Goal: Task Accomplishment & Management: Use online tool/utility

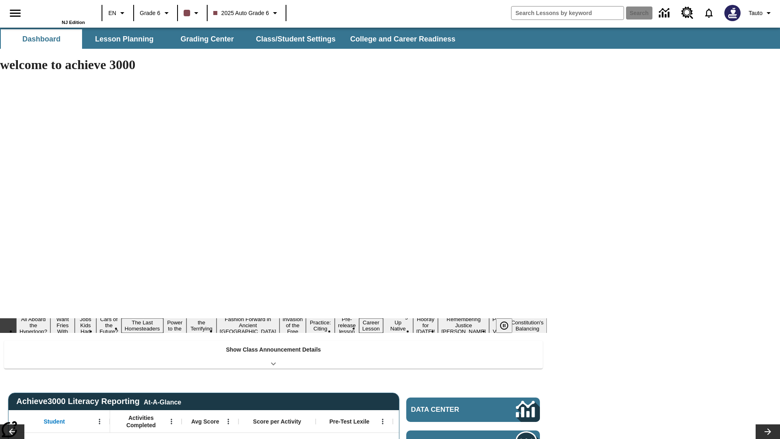
type input "-1"
click at [124, 39] on button "Lesson Planning" at bounding box center [124, 38] width 81 height 19
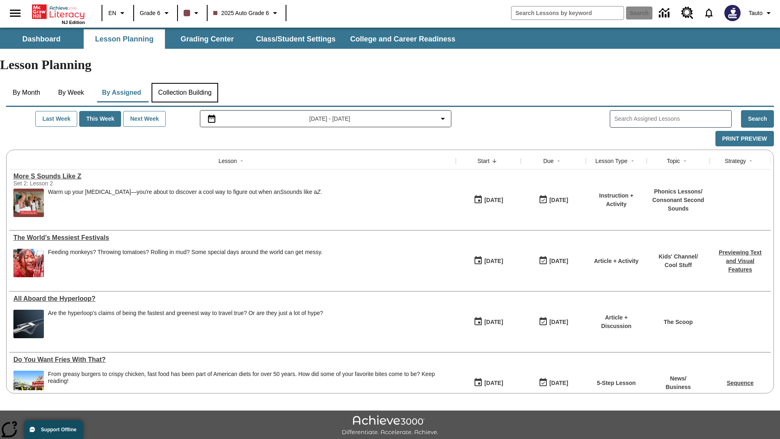
click at [188, 83] on button "Collection Building" at bounding box center [184, 92] width 67 height 19
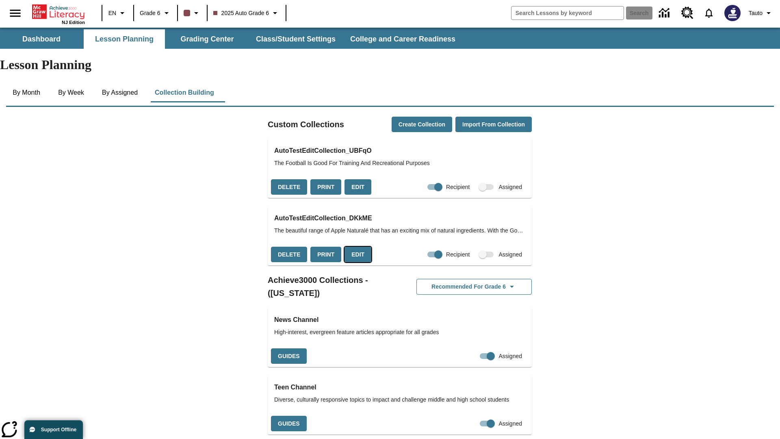
click at [355, 247] on button "Edit" at bounding box center [357, 255] width 27 height 16
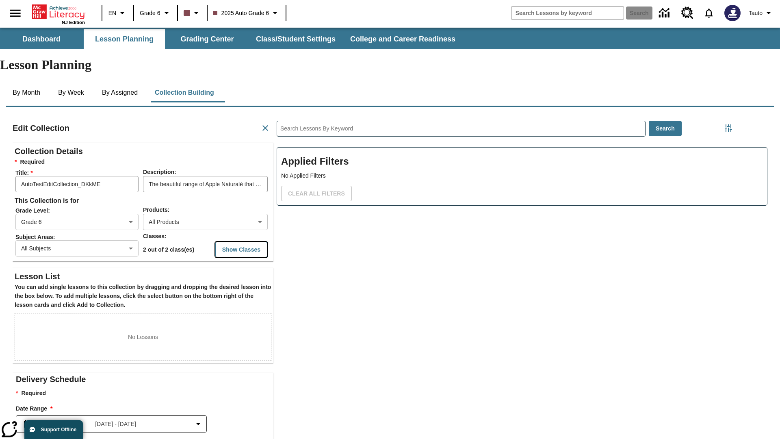
click at [229, 242] on button "Show Classes" at bounding box center [241, 250] width 52 height 16
